Goal: Information Seeking & Learning: Find specific fact

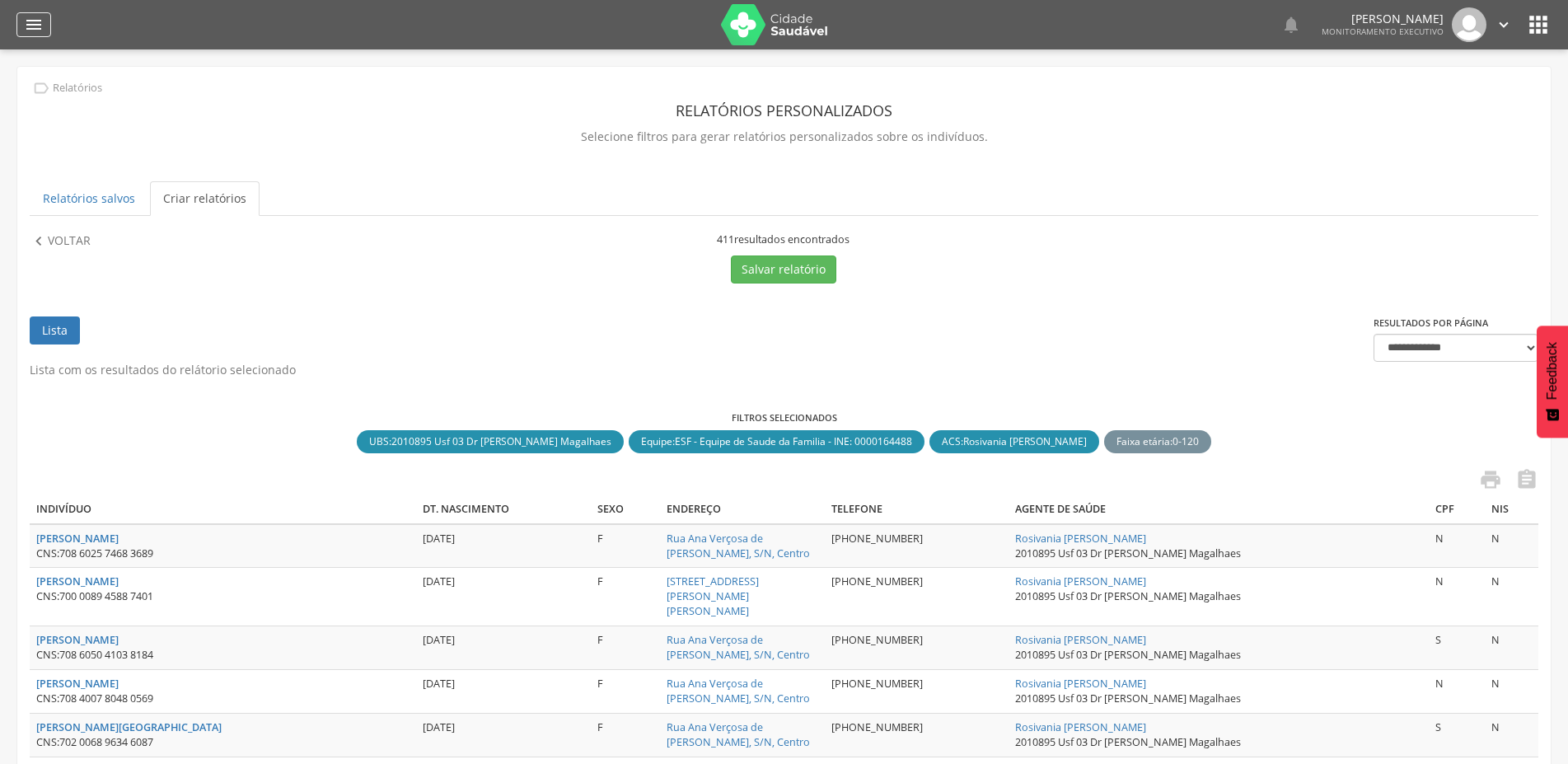
click at [34, 23] on icon "" at bounding box center [33, 24] width 20 height 20
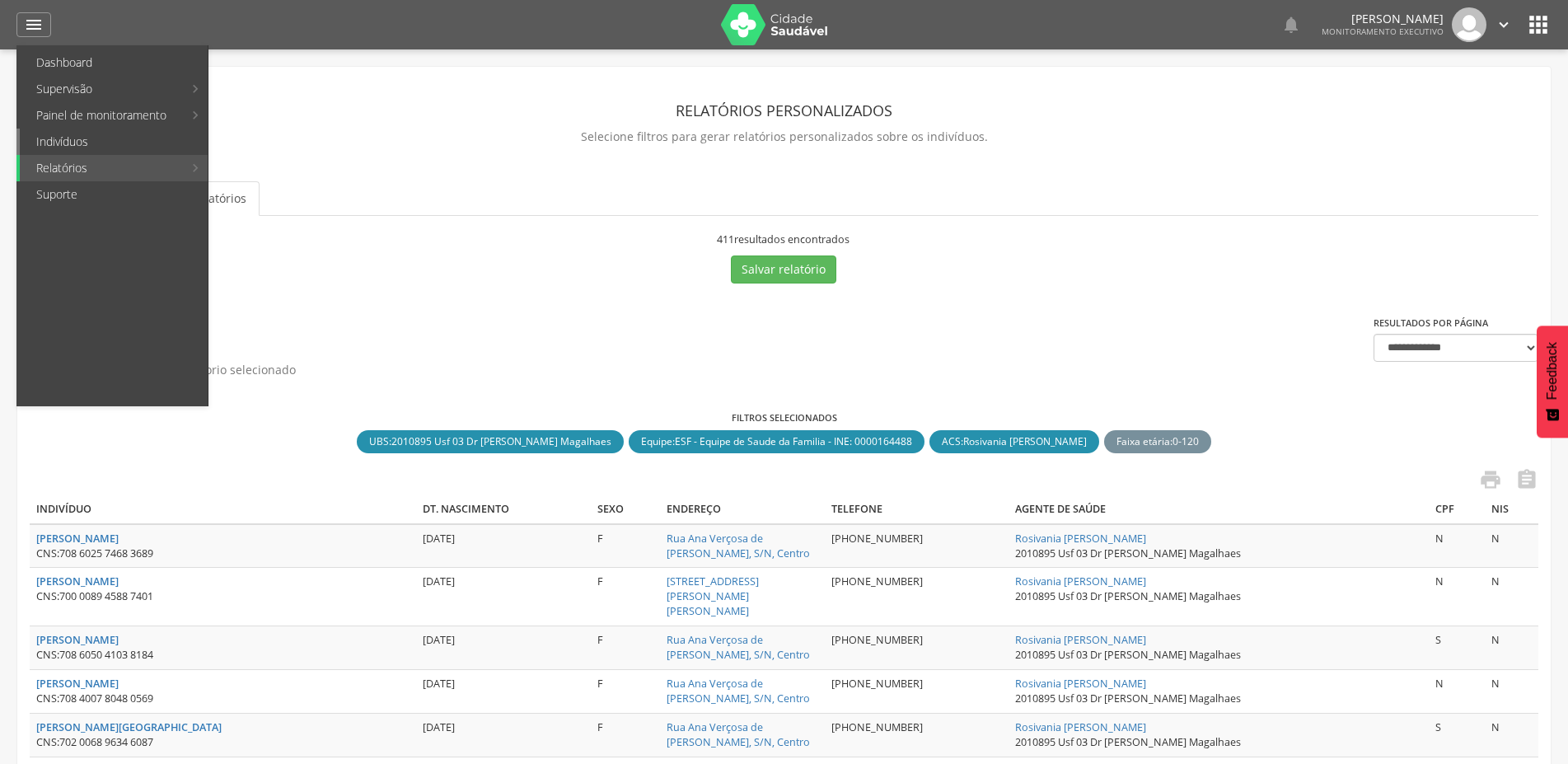
click at [87, 144] on link "Indivíduos" at bounding box center [114, 142] width 188 height 26
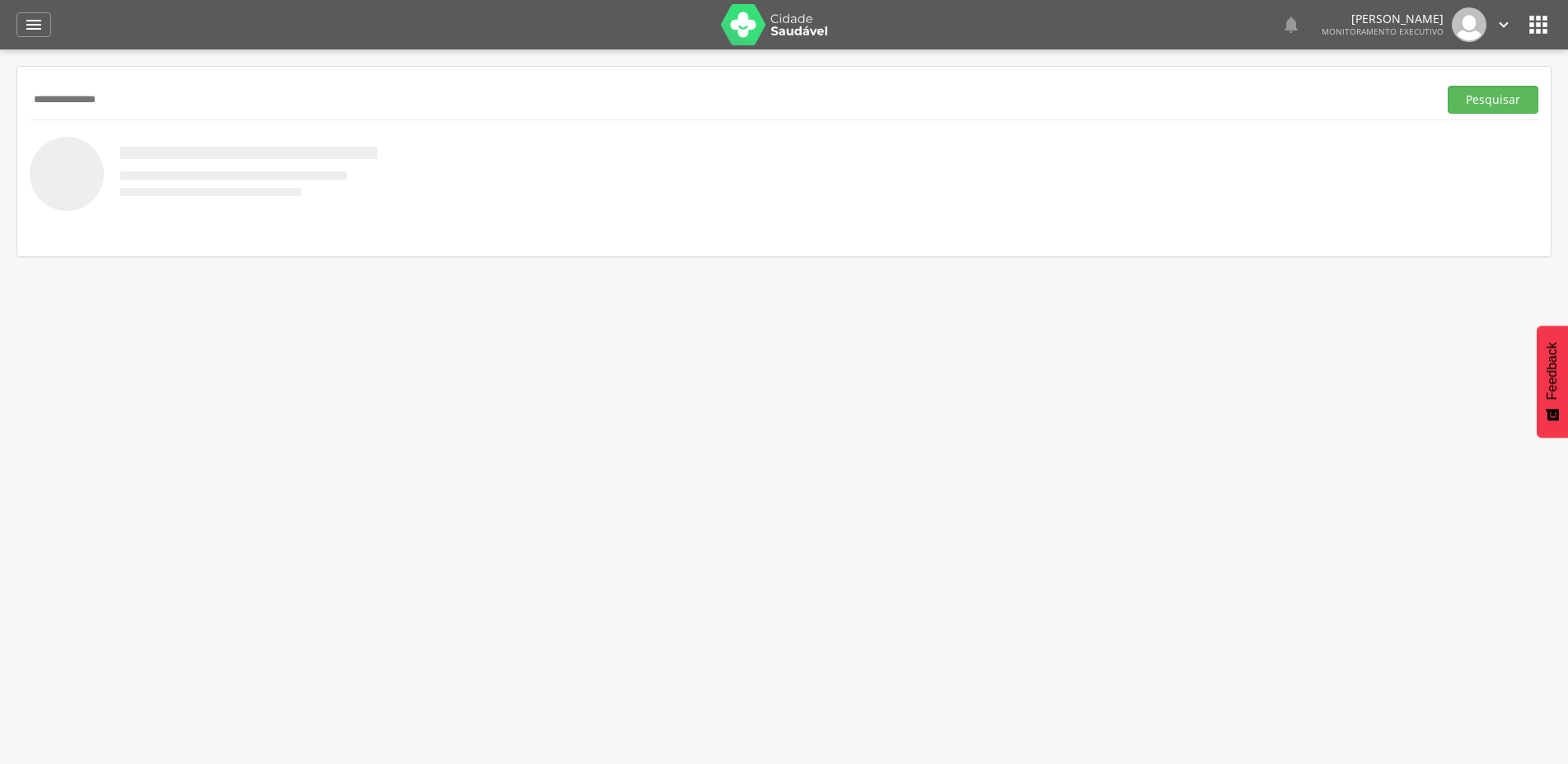
click at [1448, 86] on button "Pesquisar" at bounding box center [1493, 100] width 90 height 28
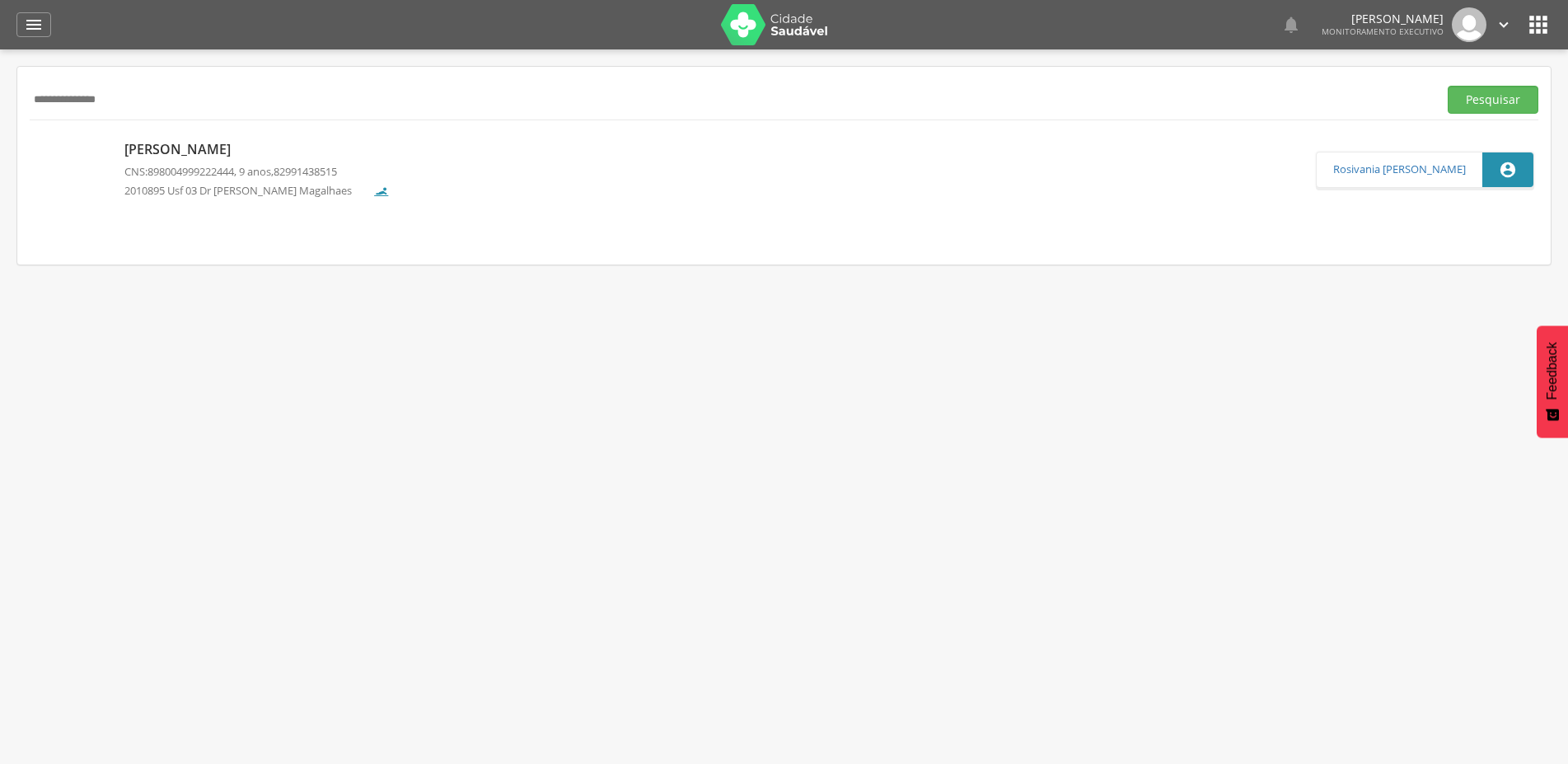
click at [267, 148] on p "[PERSON_NAME]" at bounding box center [256, 149] width 265 height 19
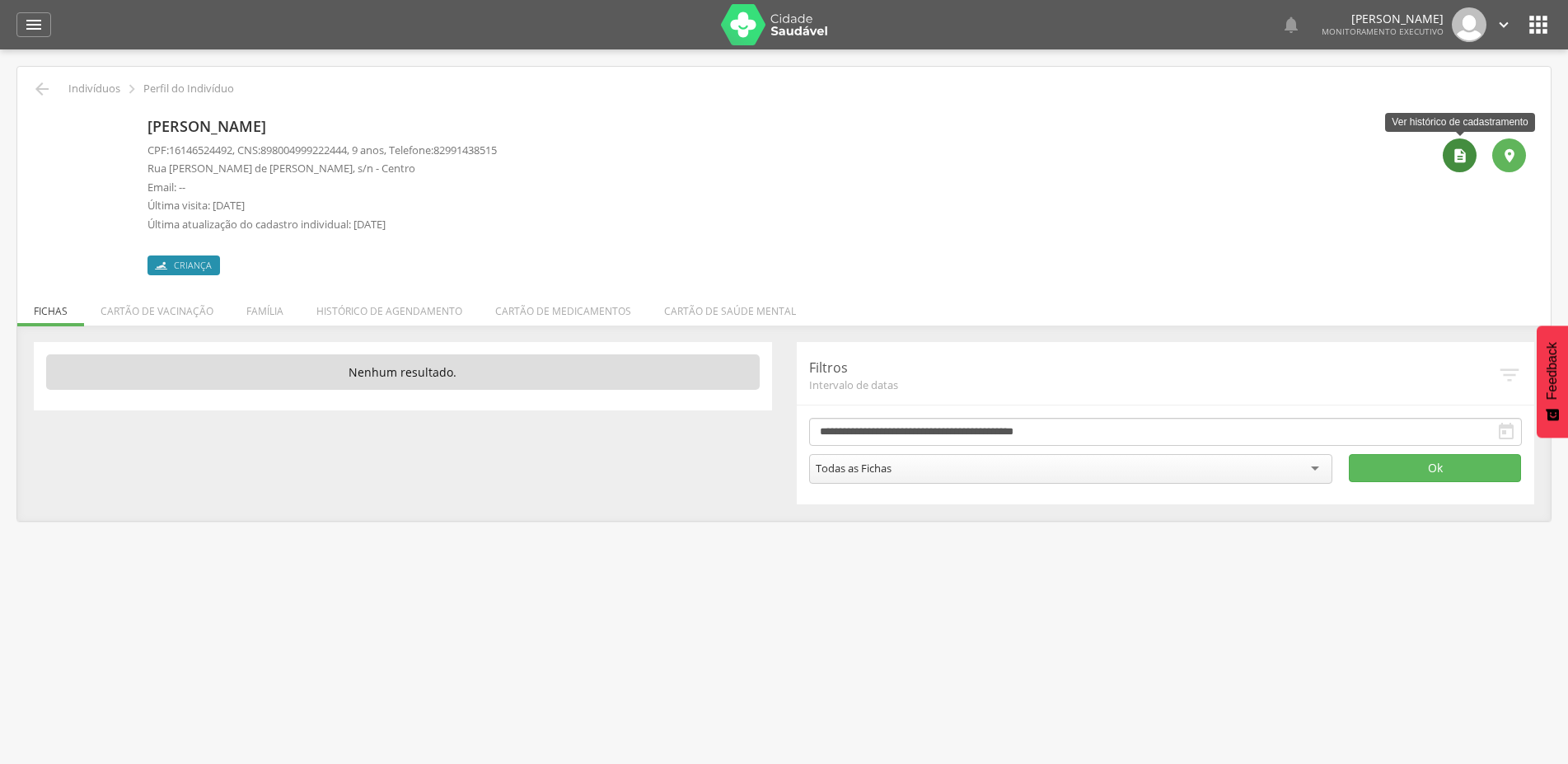
click at [1464, 156] on icon "" at bounding box center [1460, 156] width 17 height 17
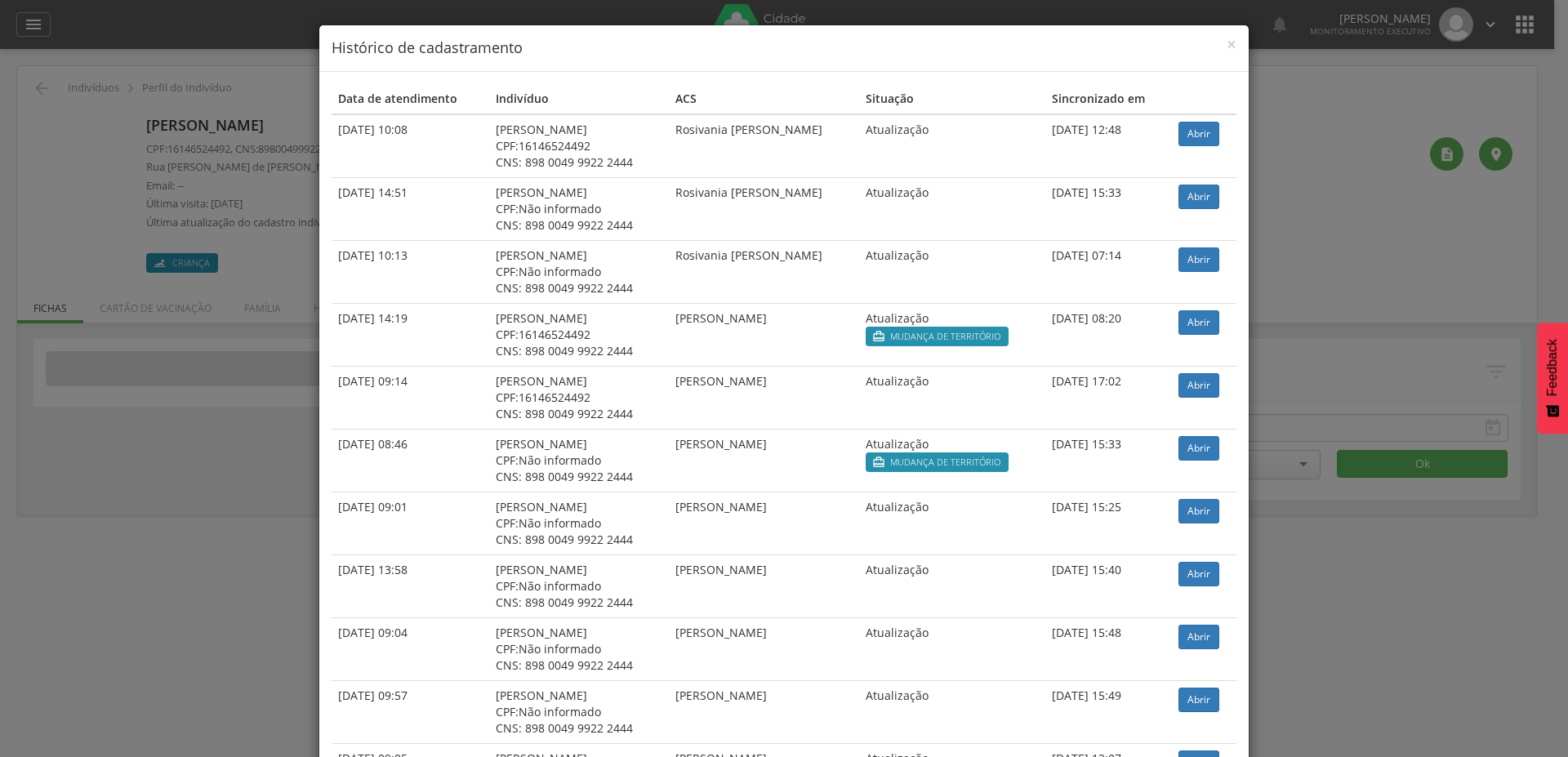
drag, startPoint x: 507, startPoint y: 145, endPoint x: 582, endPoint y: 151, distance: 75.2
click at [582, 151] on div "CPF: 16146524492" at bounding box center [578, 146] width 166 height 17
copy span "16146524492"
click at [1227, 45] on span "×" at bounding box center [1231, 44] width 10 height 23
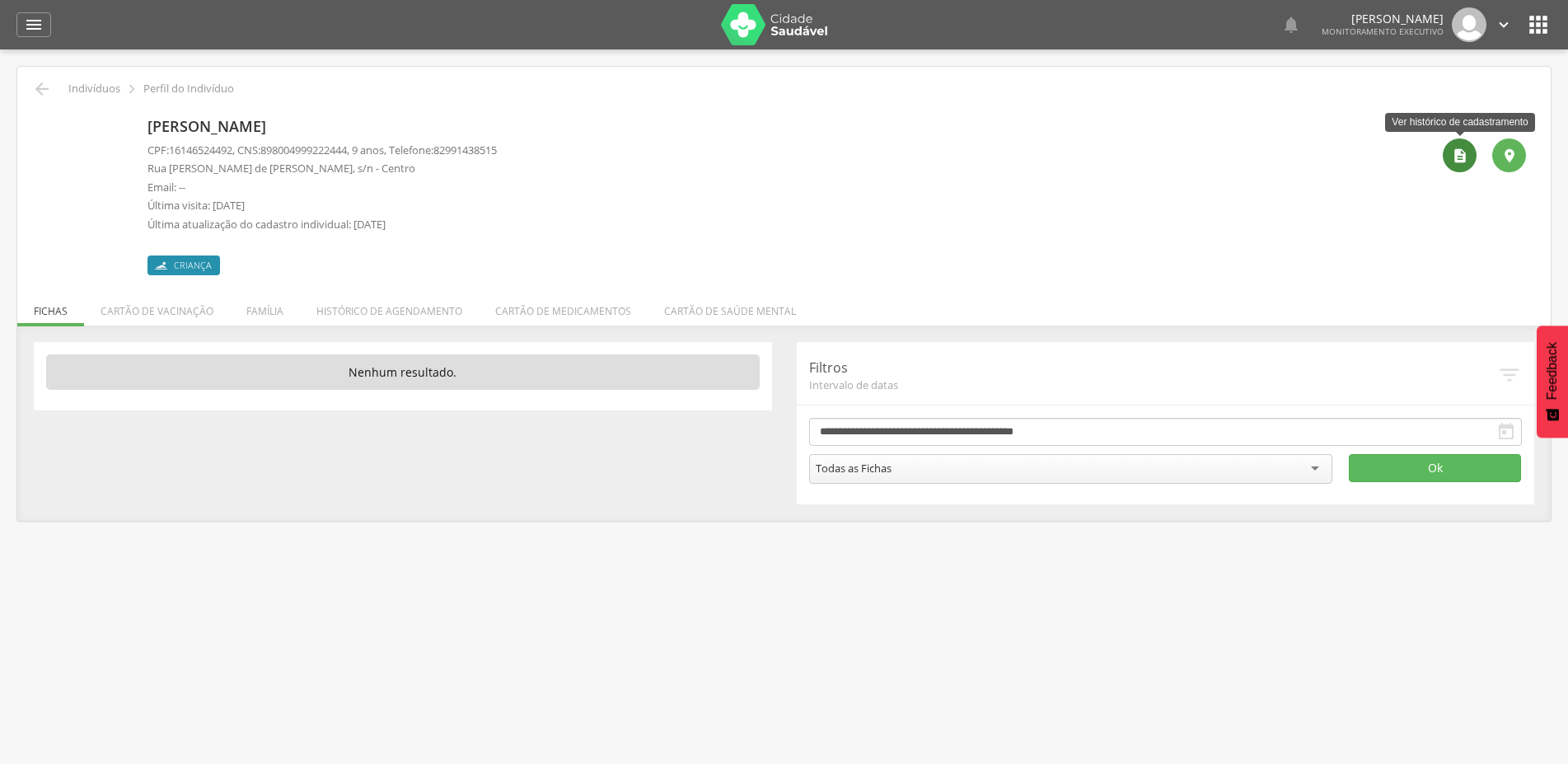
click at [1461, 150] on icon "" at bounding box center [1460, 156] width 17 height 17
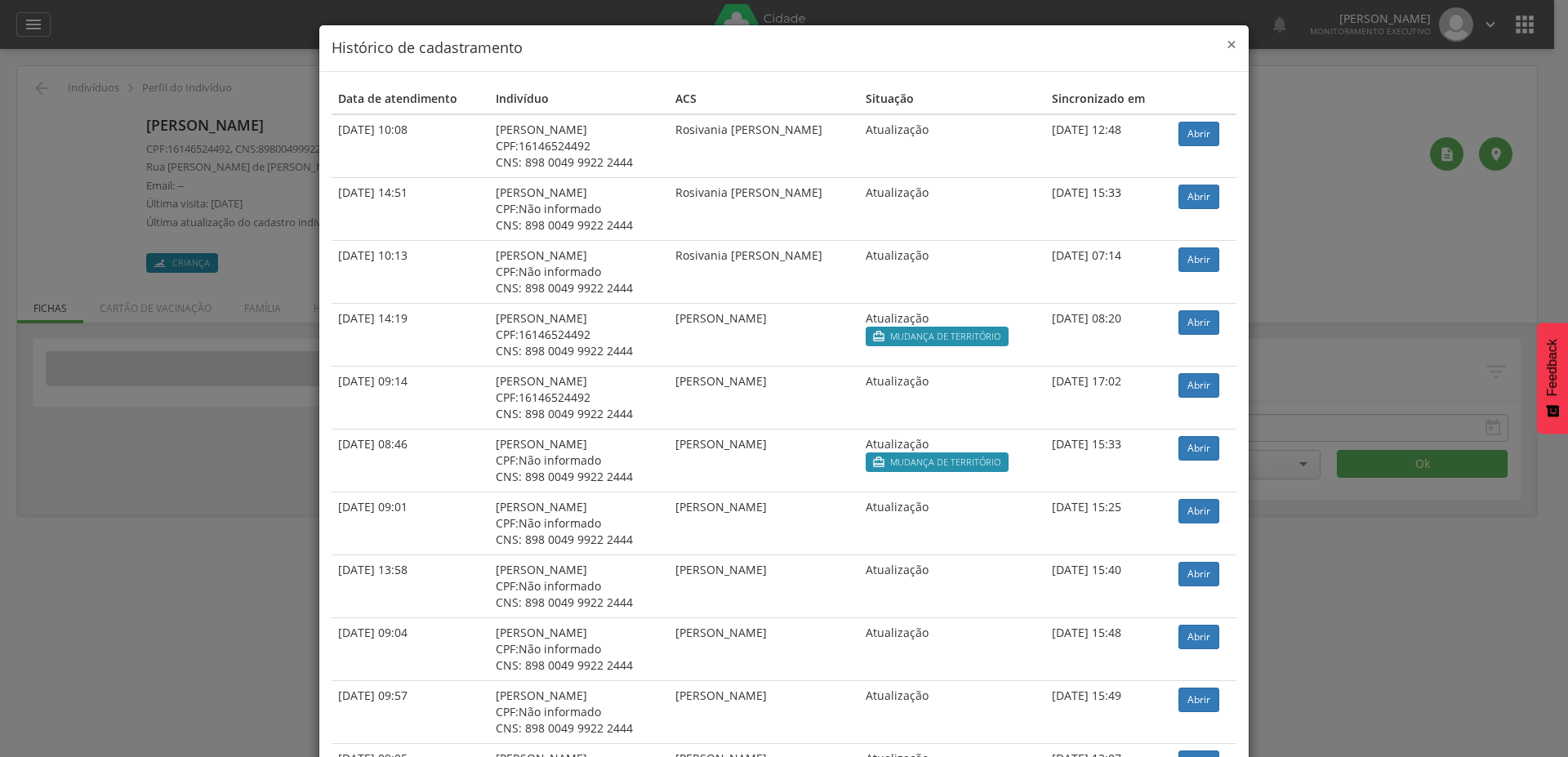
click at [1226, 43] on span "×" at bounding box center [1231, 44] width 10 height 23
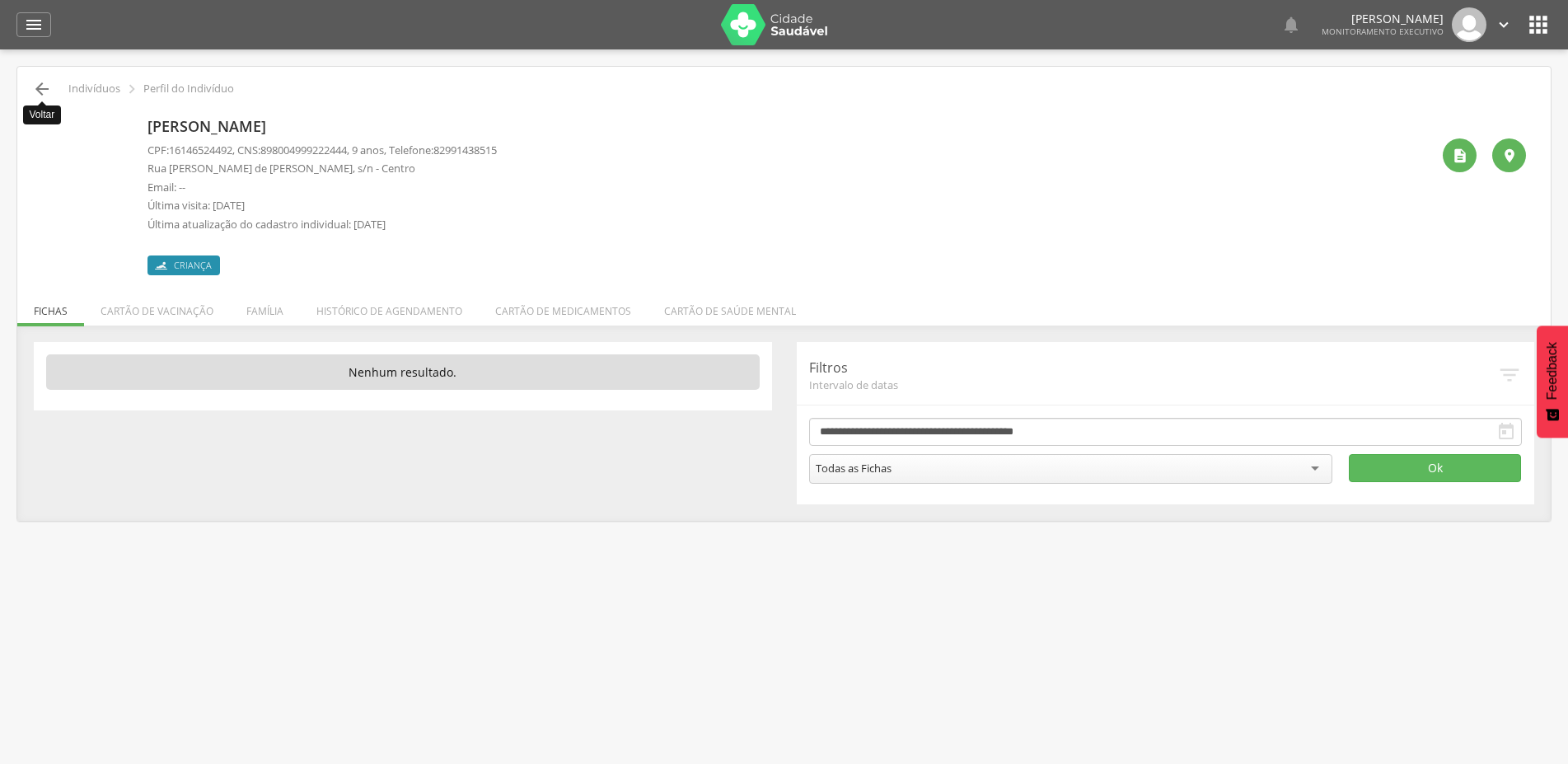
click at [38, 89] on icon "" at bounding box center [41, 88] width 20 height 20
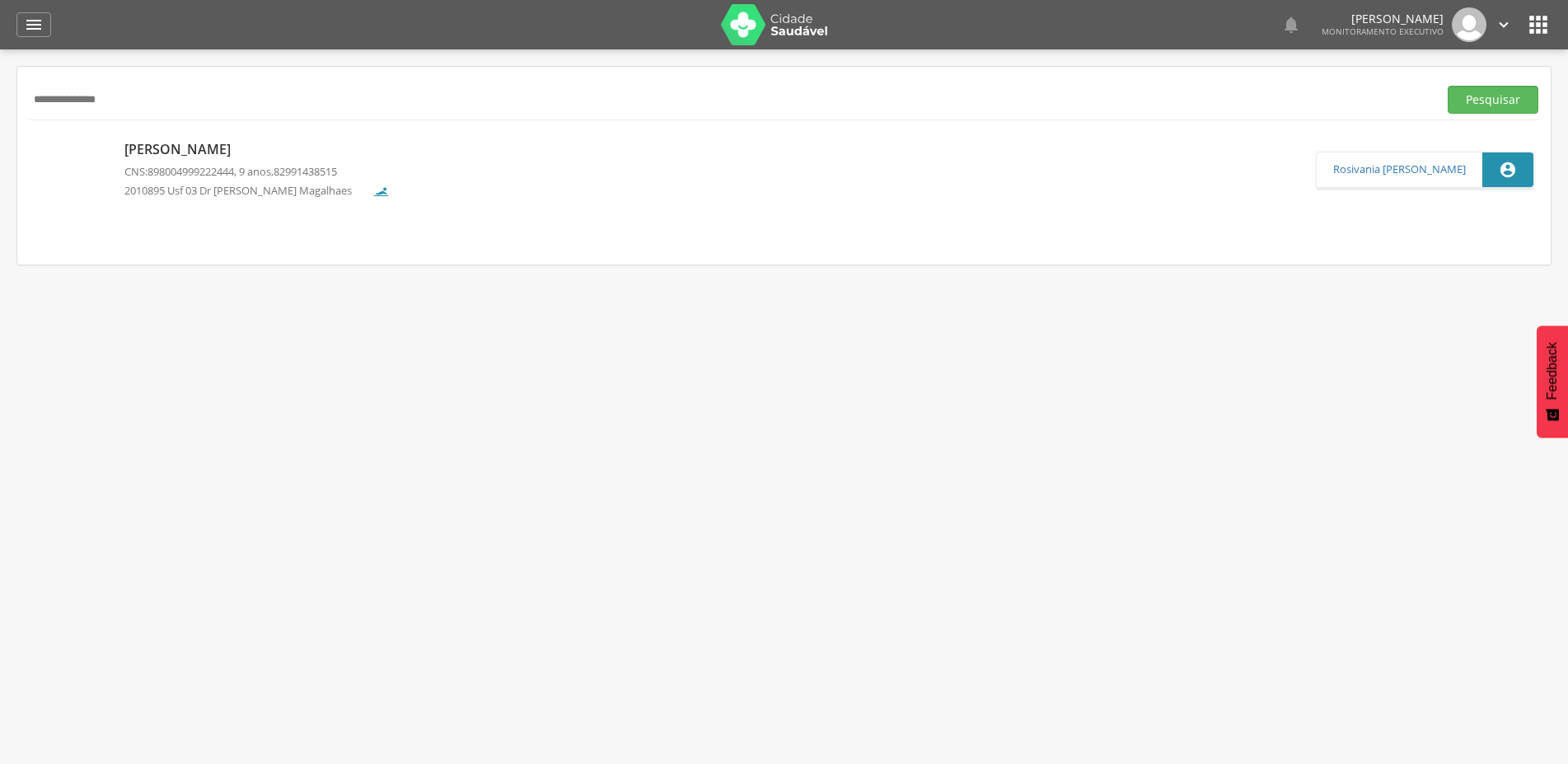
click at [171, 102] on input "**********" at bounding box center [731, 100] width 1402 height 28
paste input "**********"
type input "**********"
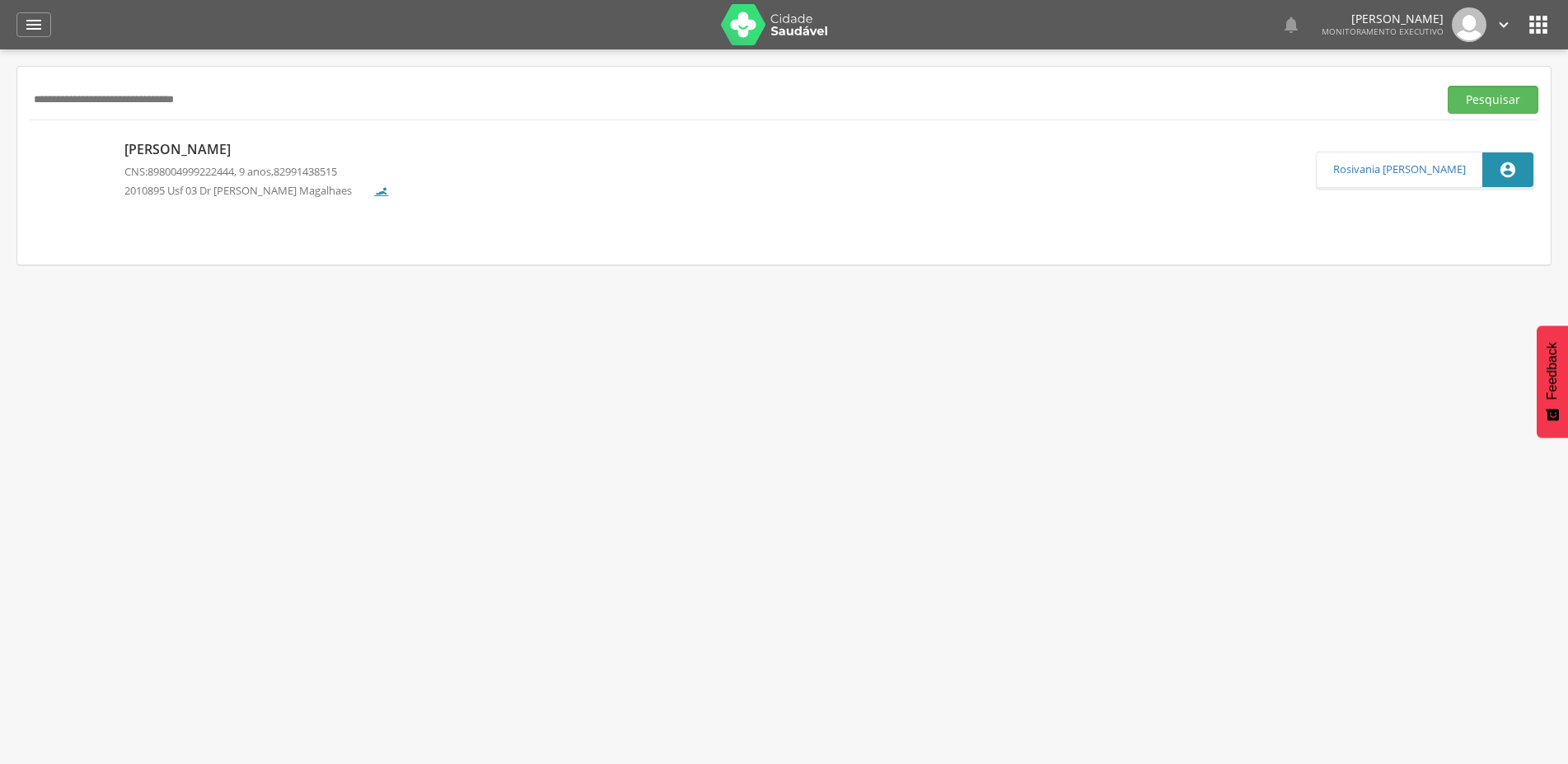
click at [1448, 86] on button "Pesquisar" at bounding box center [1493, 100] width 90 height 28
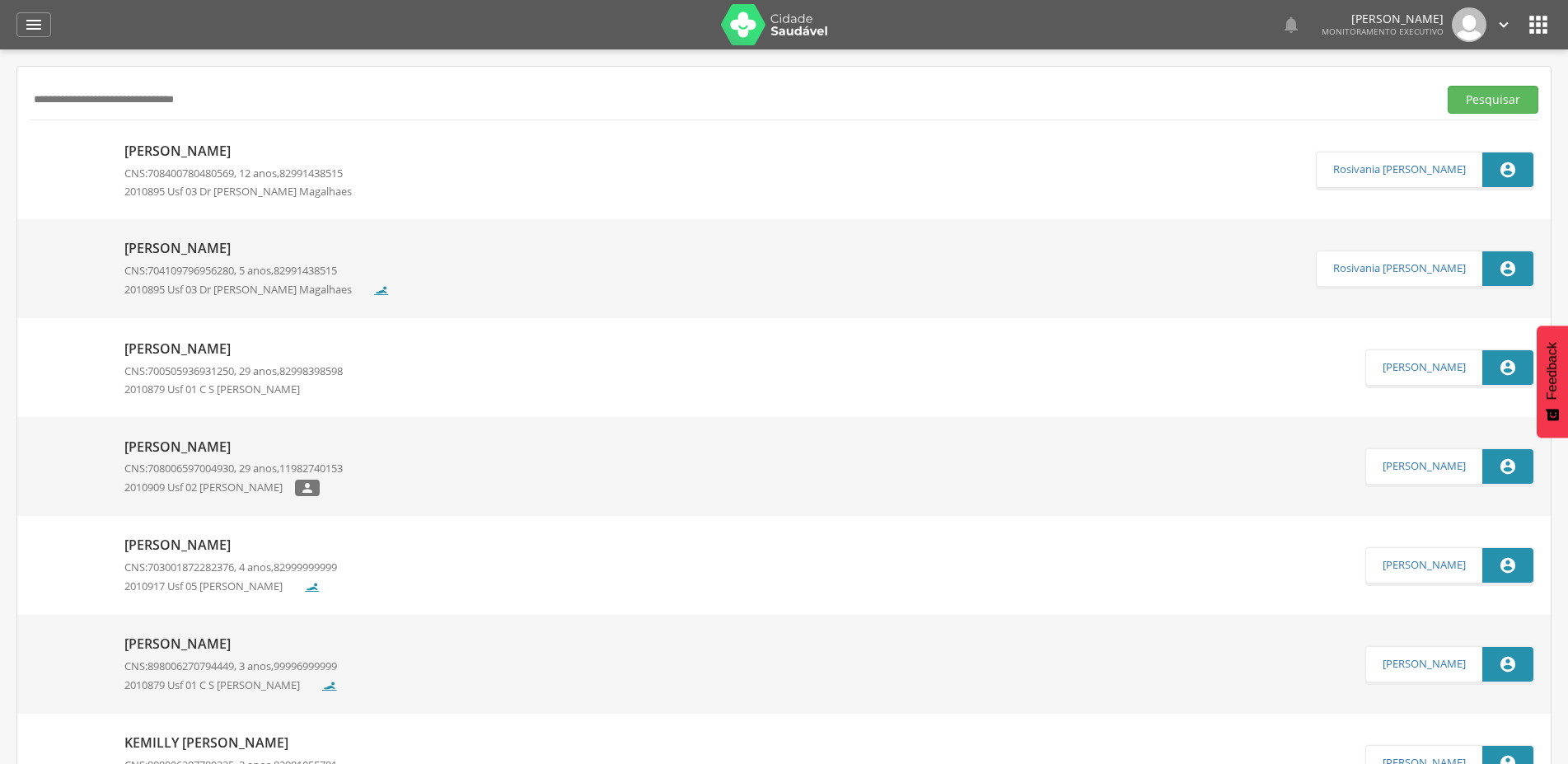
click at [232, 149] on p "[PERSON_NAME]" at bounding box center [243, 151] width 240 height 19
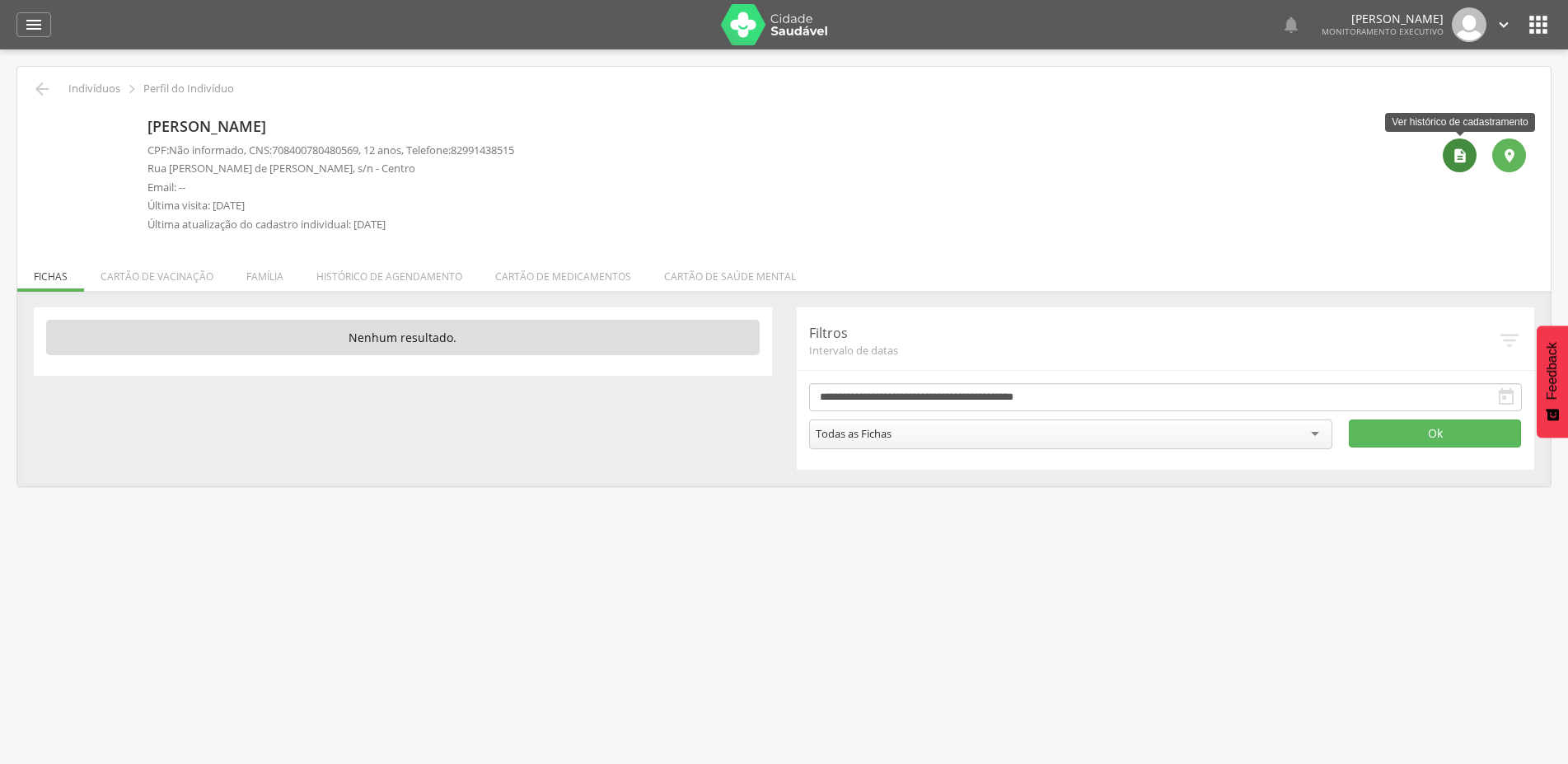
click at [1462, 157] on icon "" at bounding box center [1460, 156] width 17 height 17
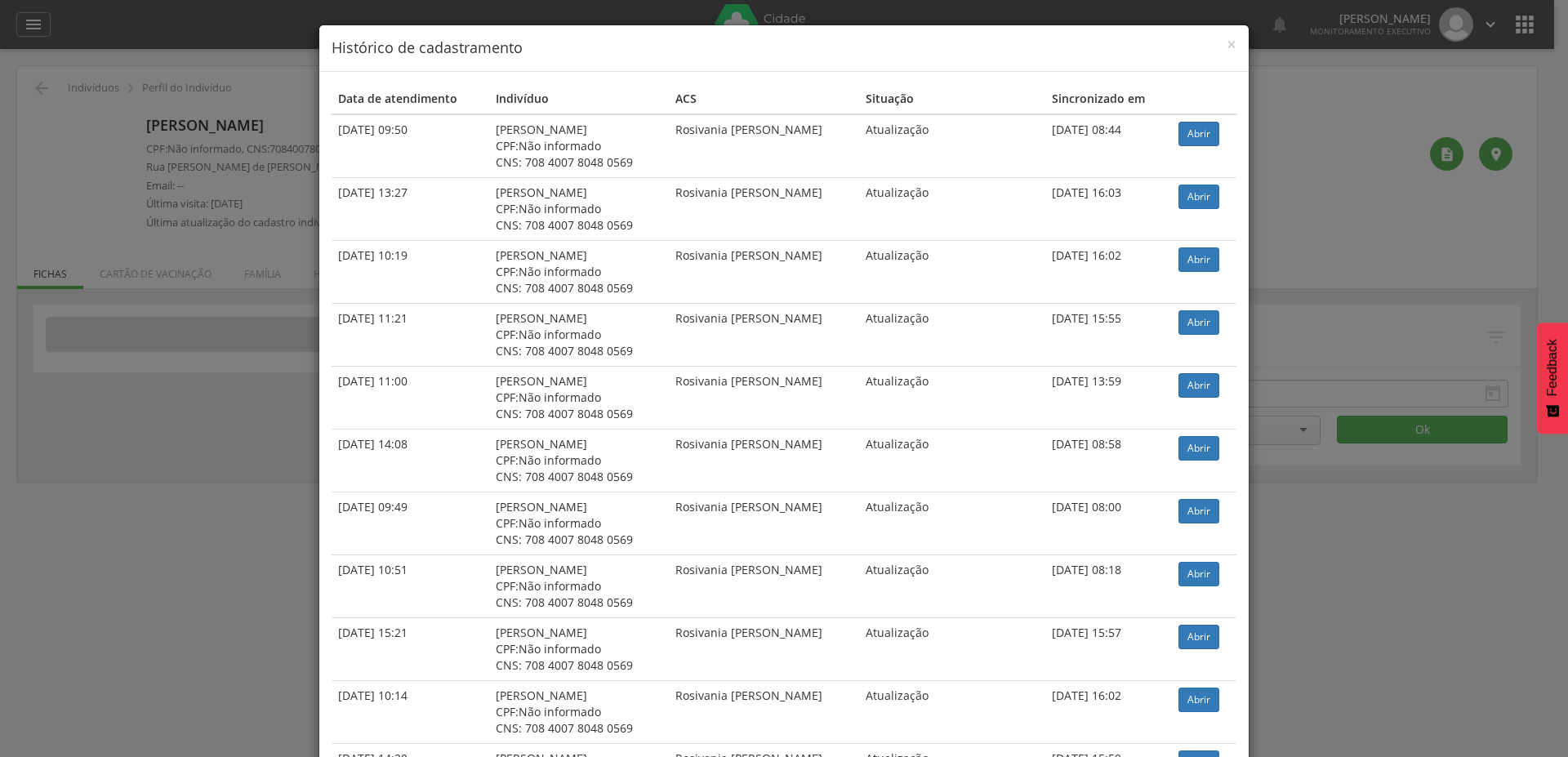
click at [1230, 43] on div "× Histórico de cadastramento" at bounding box center [784, 48] width 929 height 47
click at [1226, 44] on span "×" at bounding box center [1231, 44] width 10 height 23
